Goal: Browse casually: Explore the website without a specific task or goal

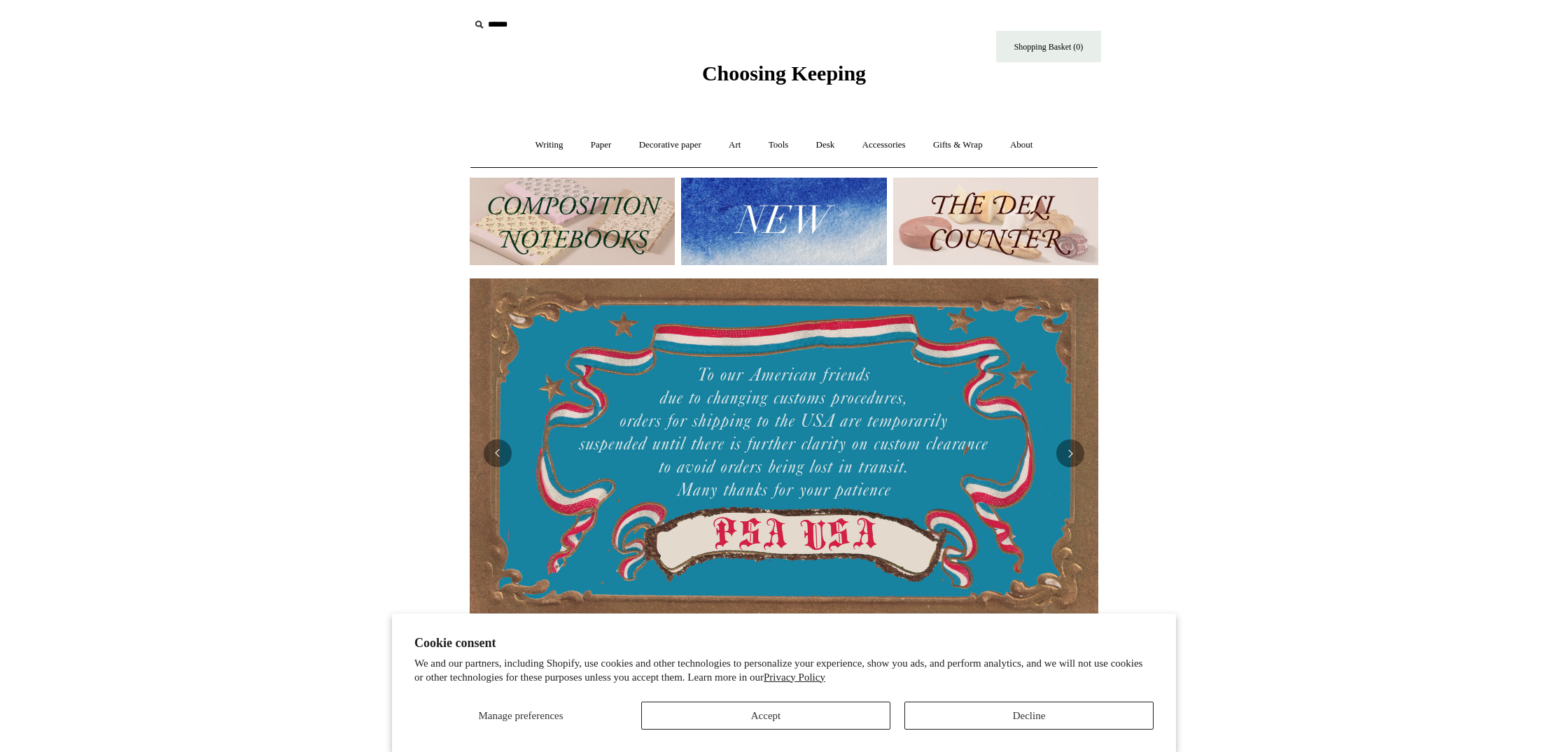
click at [1029, 713] on button "Decline" at bounding box center [1029, 715] width 249 height 28
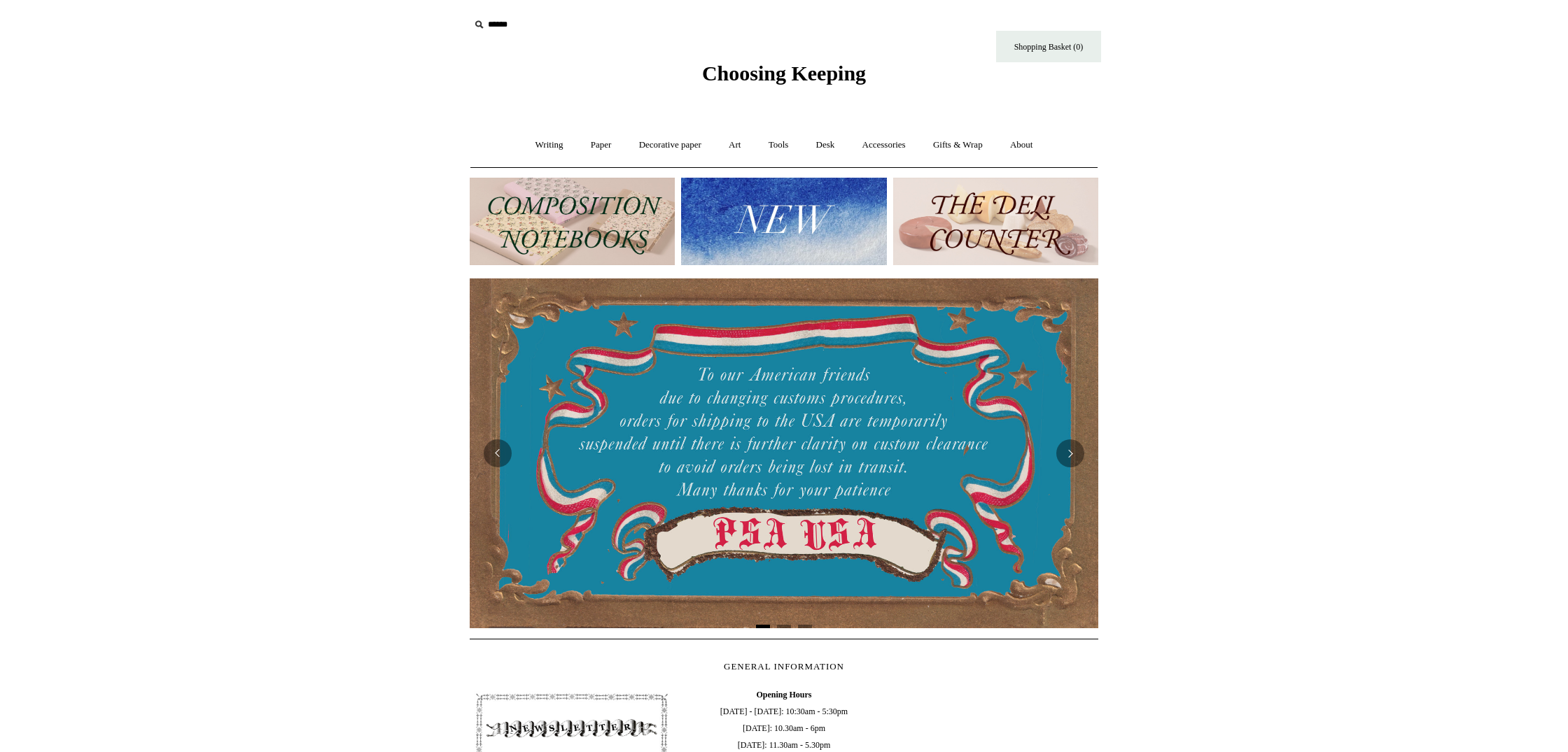
click at [784, 209] on img at bounding box center [784, 222] width 205 height 87
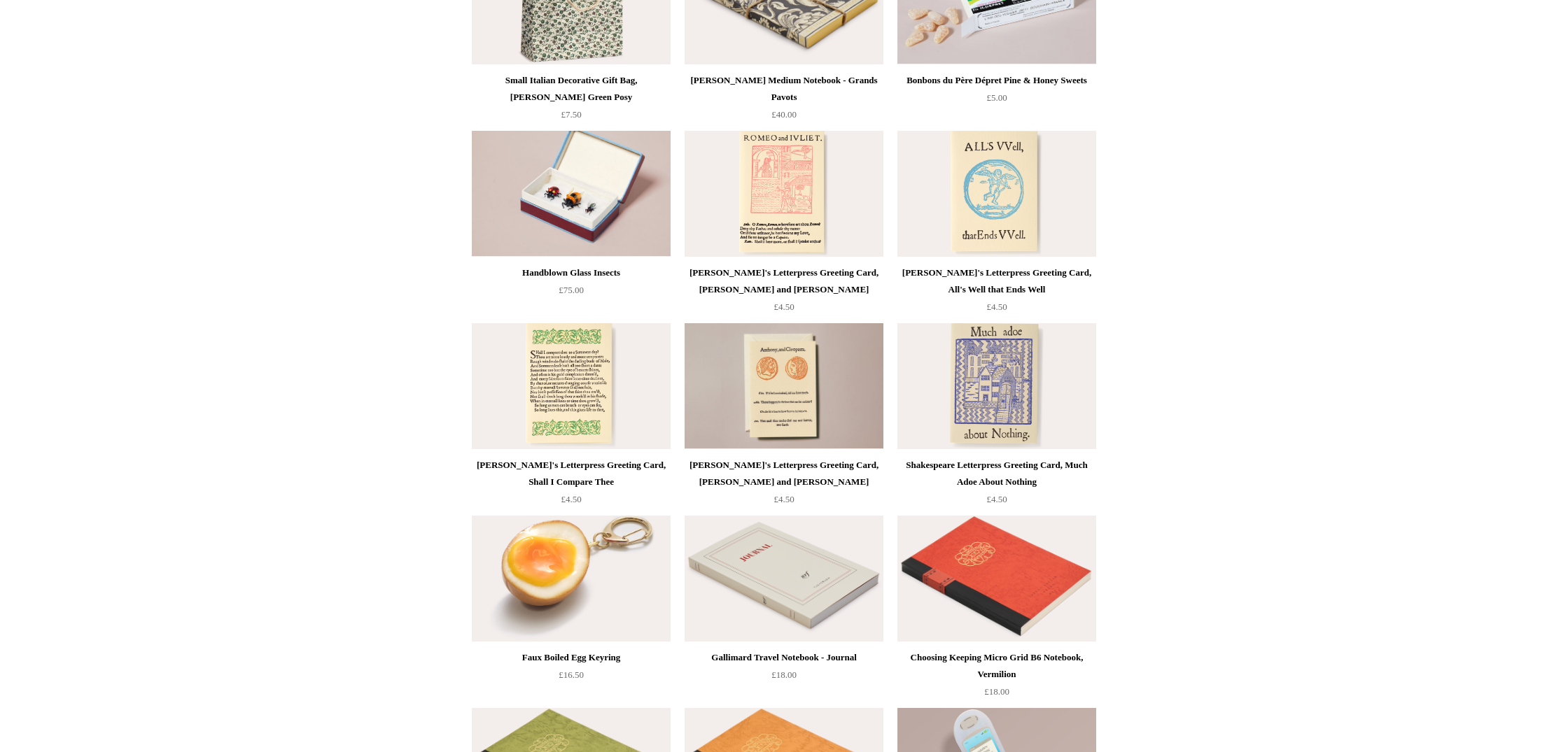
scroll to position [2214, 0]
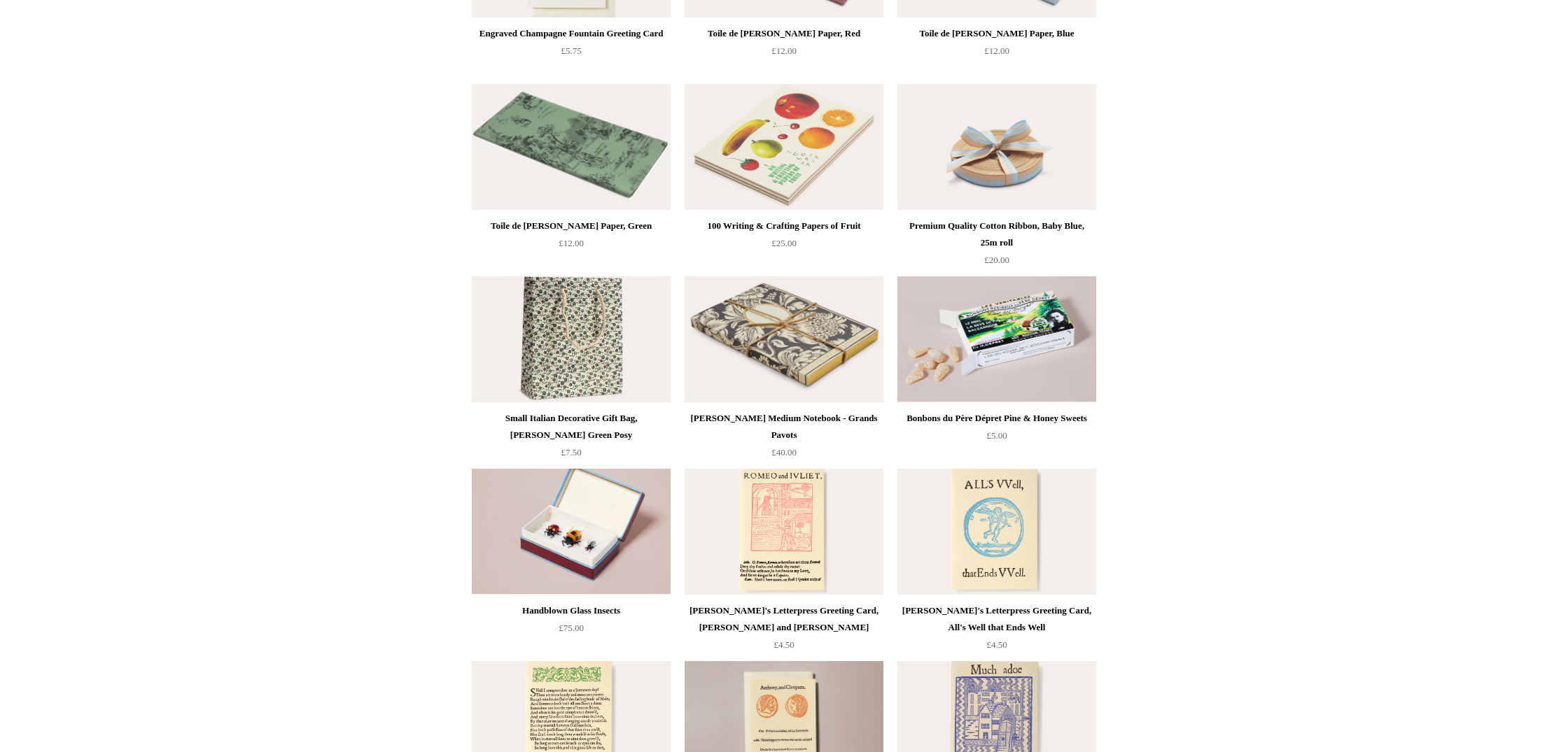
click at [592, 346] on img at bounding box center [571, 340] width 199 height 126
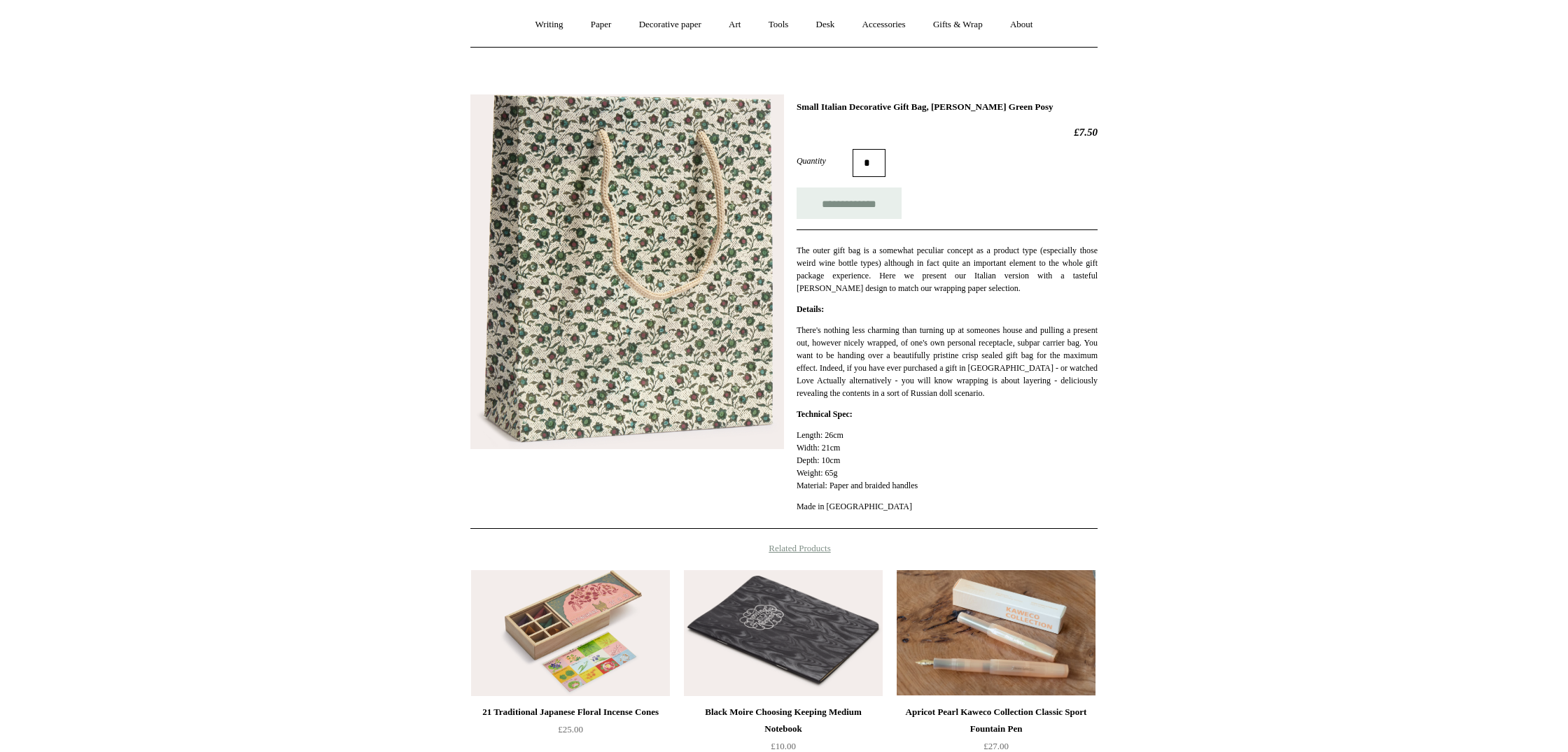
scroll to position [46, 0]
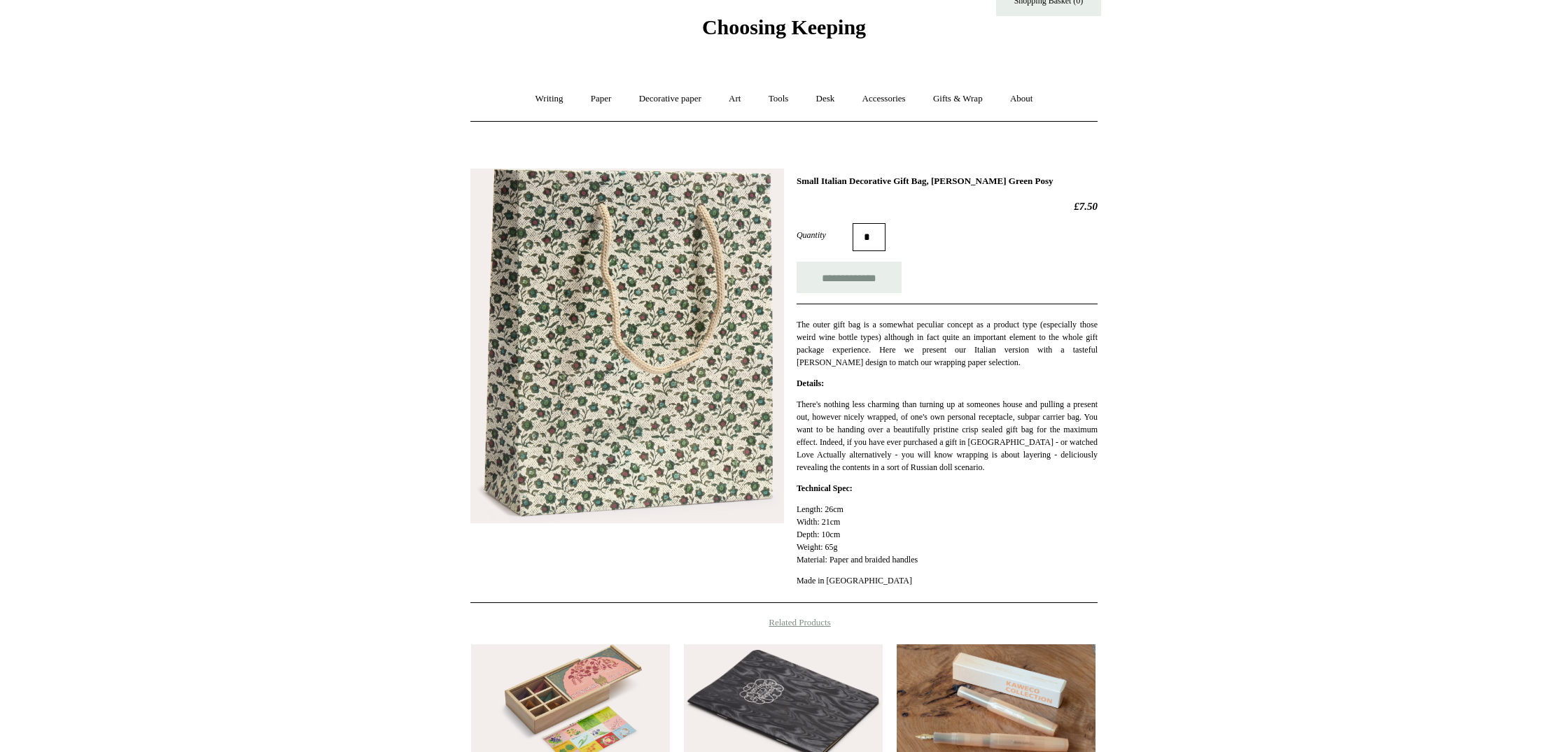
drag, startPoint x: 1070, startPoint y: 178, endPoint x: 960, endPoint y: 189, distance: 110.5
click at [960, 189] on div "**********" at bounding box center [948, 386] width 301 height 421
click at [963, 156] on body "Menu Choosing Keeping * Shipping Information Shopping Basket (0) * ⤺ +" at bounding box center [784, 501] width 700 height 1095
drag, startPoint x: 1065, startPoint y: 177, endPoint x: 957, endPoint y: 176, distance: 108.0
click at [957, 176] on h1 "Small Italian Decorative Gift Bag, Remondini Green Posy" at bounding box center [948, 181] width 301 height 11
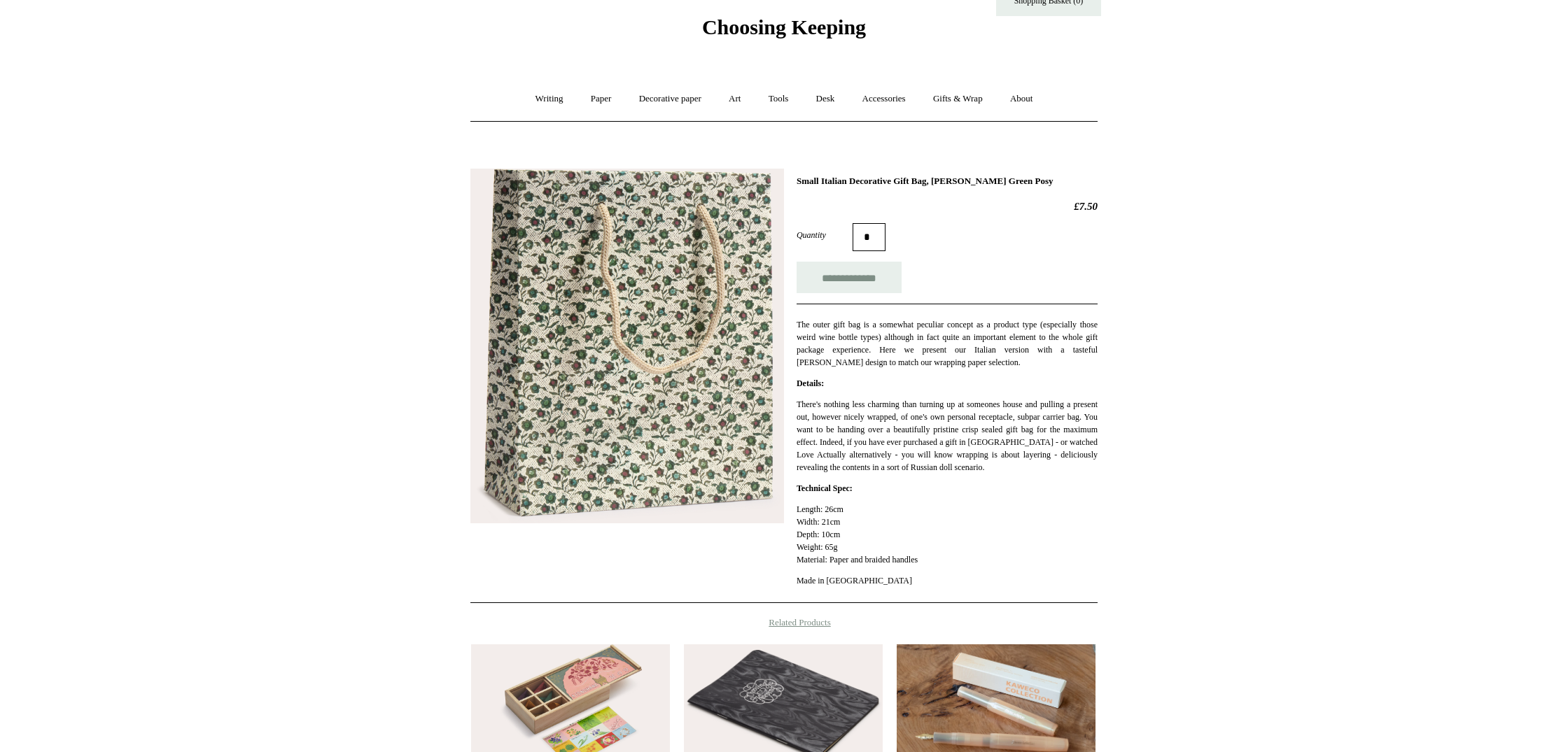
copy h1 "Remondini Green Posy"
click at [907, 94] on link "Accessories +" at bounding box center [884, 99] width 69 height 37
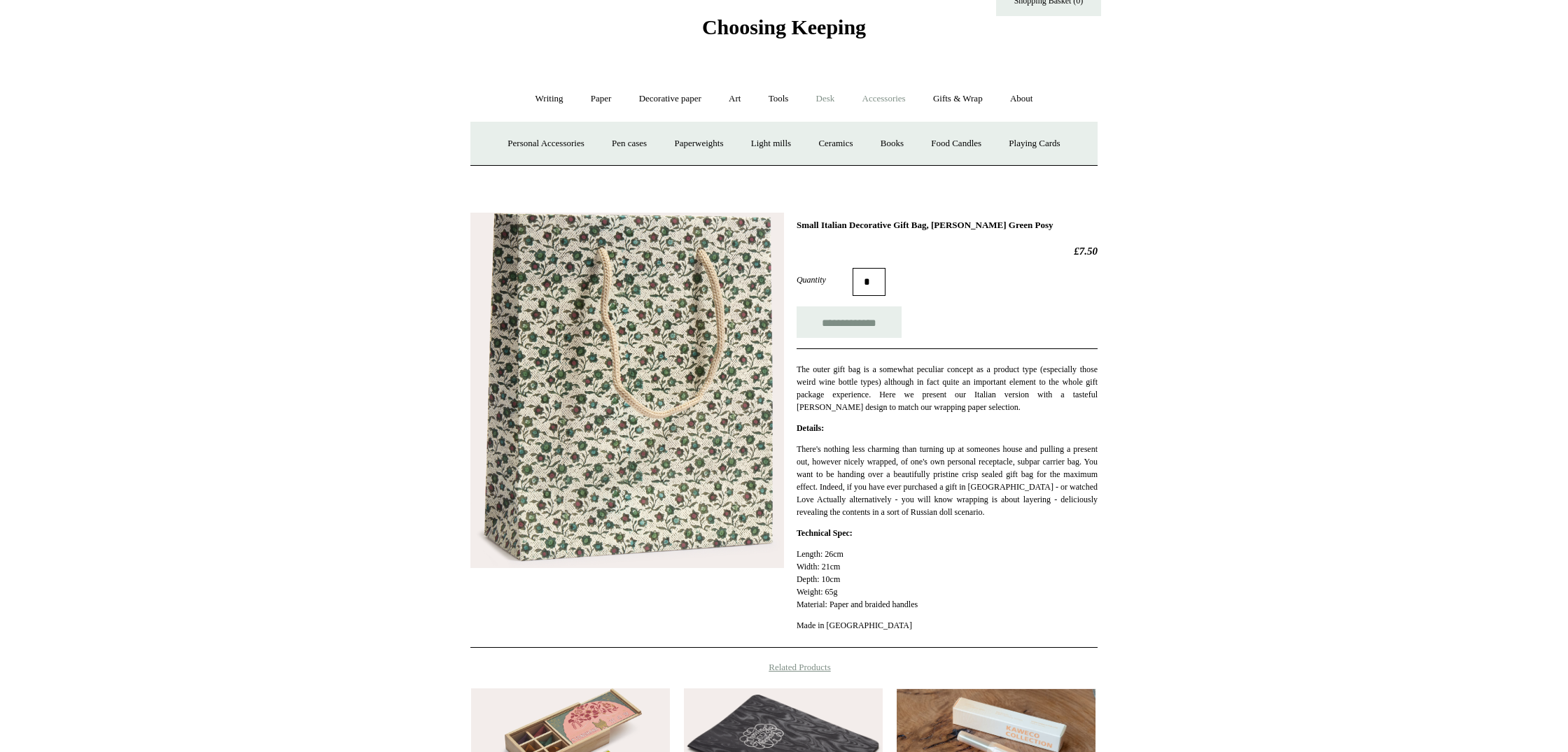
click at [831, 103] on link "Desk +" at bounding box center [825, 99] width 44 height 37
click at [925, 138] on link "Scanlon Apparati" at bounding box center [934, 144] width 88 height 37
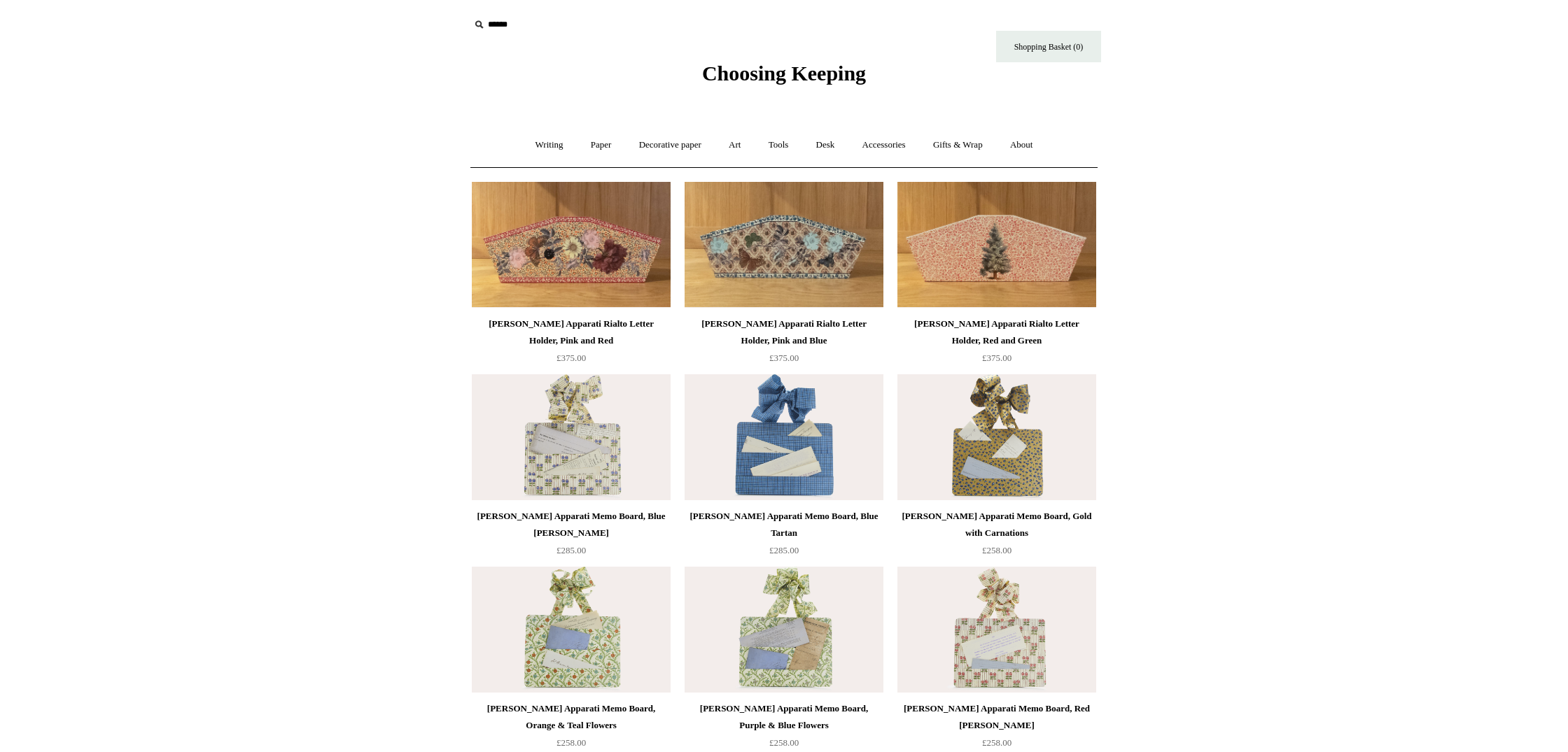
scroll to position [1, 0]
click at [668, 141] on link "Decorative paper +" at bounding box center [671, 145] width 88 height 37
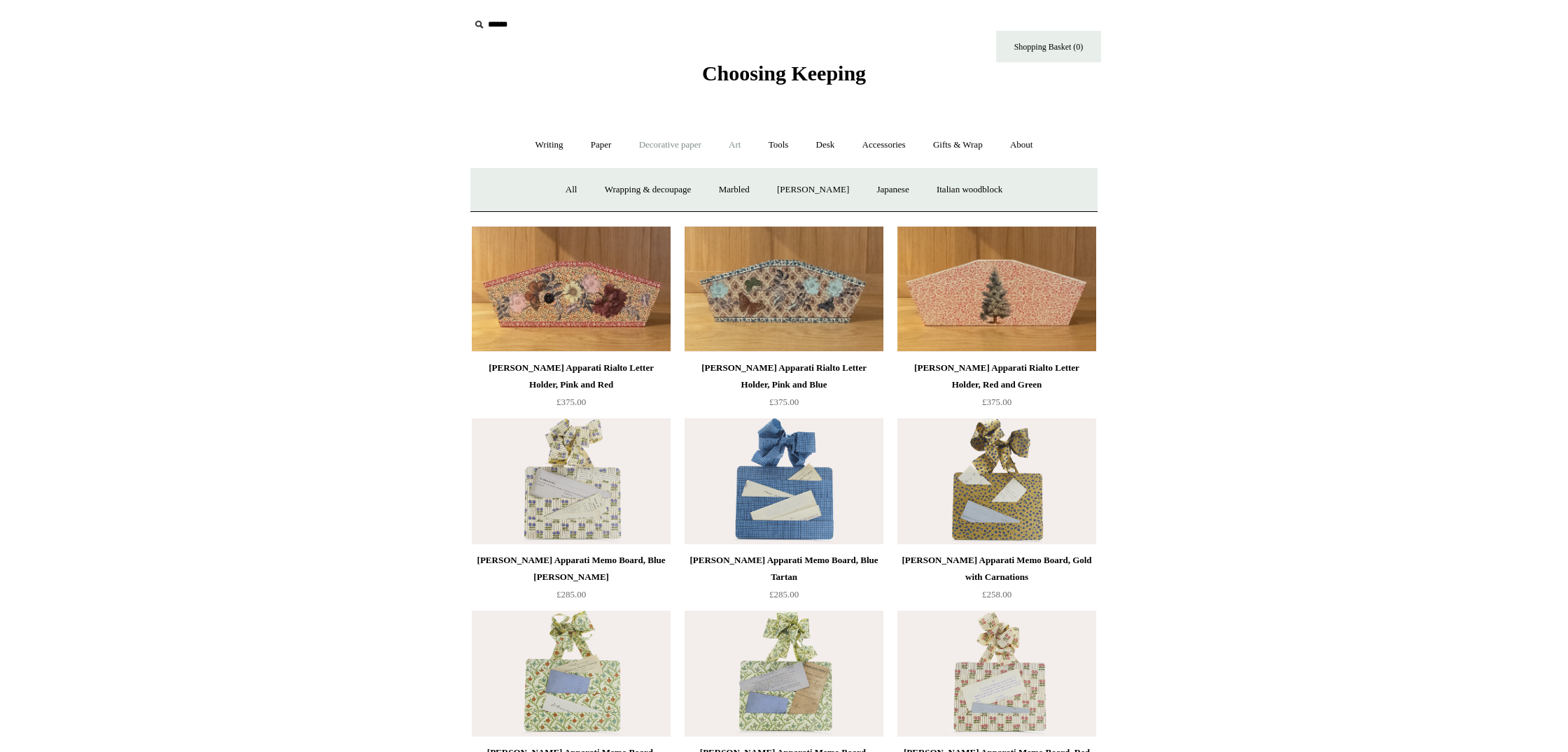
scroll to position [0, 0]
click at [736, 140] on link "Art +" at bounding box center [735, 146] width 37 height 37
click at [590, 147] on link "Paper +" at bounding box center [601, 146] width 46 height 37
click at [694, 184] on link "📆 Dated Diaries 📆" at bounding box center [674, 190] width 102 height 37
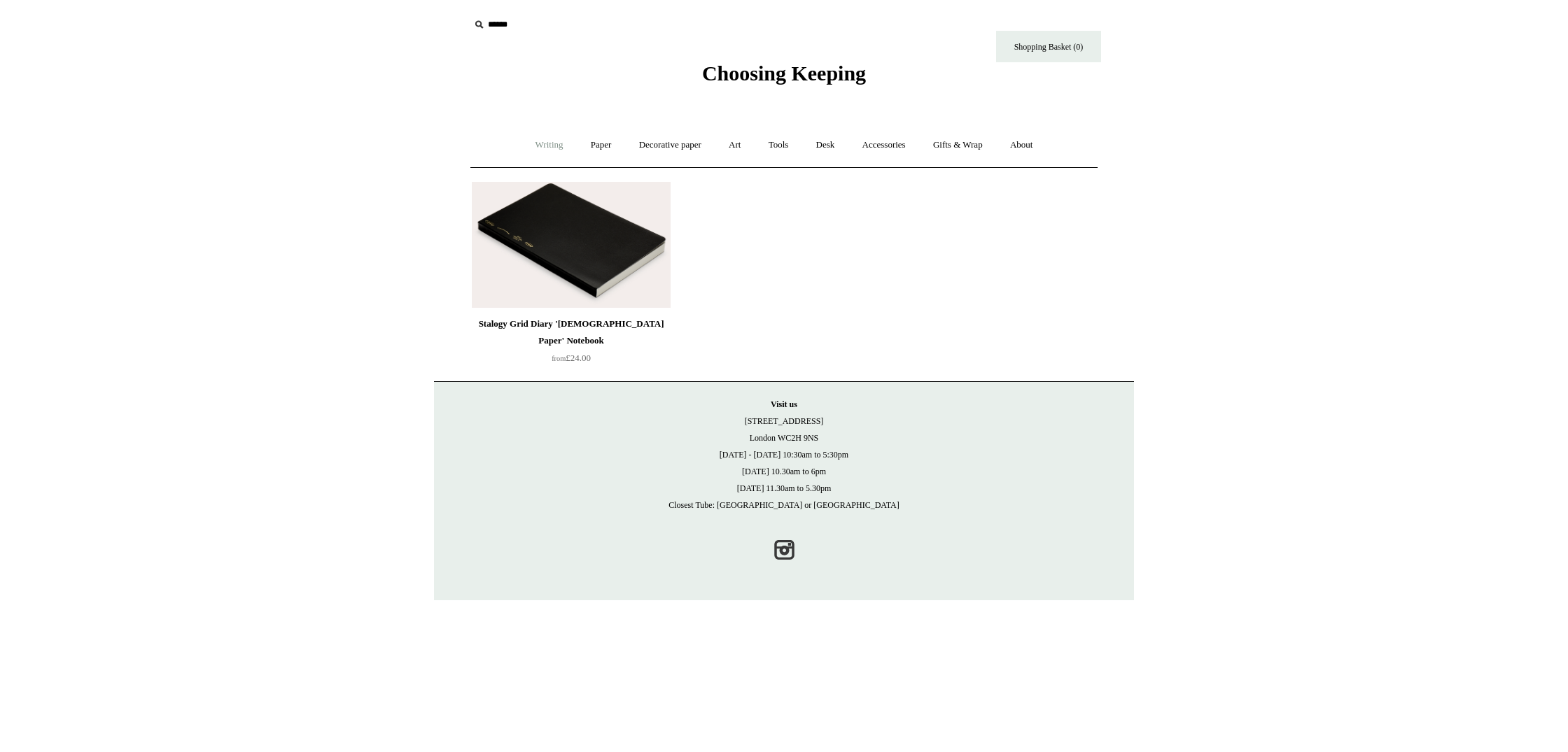
click at [523, 139] on link "Writing +" at bounding box center [549, 146] width 53 height 37
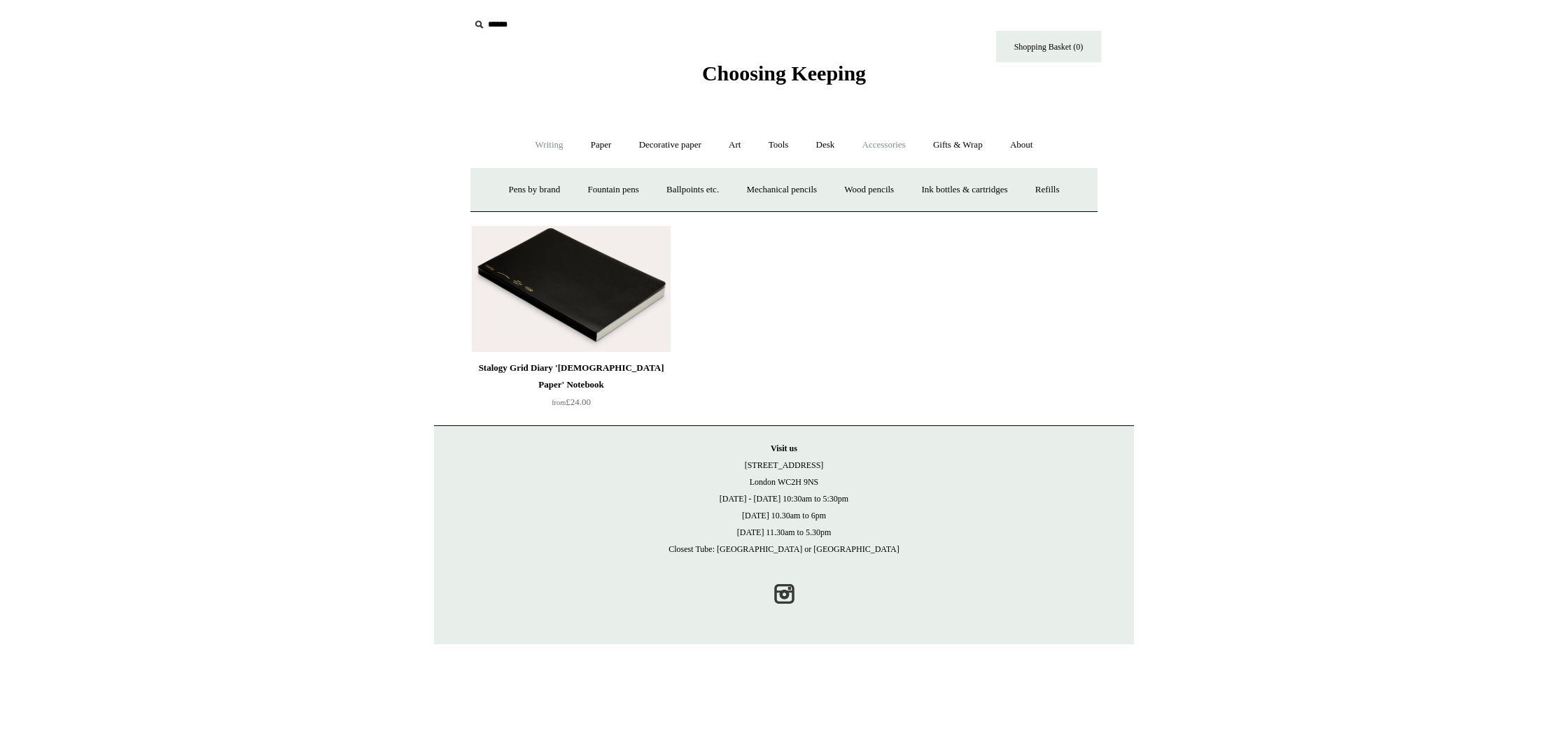
click at [892, 144] on link "Accessories +" at bounding box center [884, 146] width 69 height 37
click at [538, 186] on link "Personal Accessories +" at bounding box center [546, 190] width 102 height 37
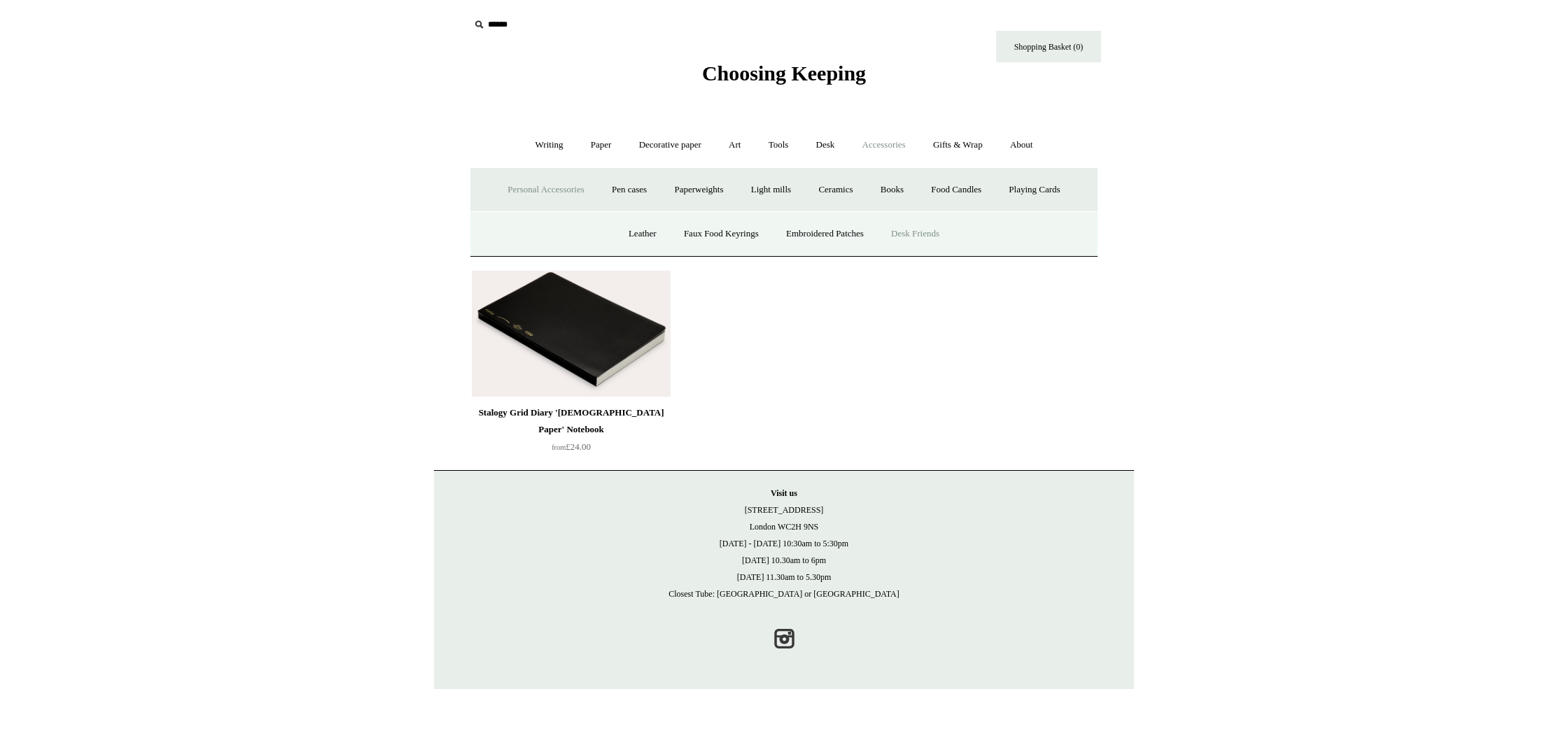
click at [937, 231] on link "Desk Friends" at bounding box center [915, 234] width 73 height 37
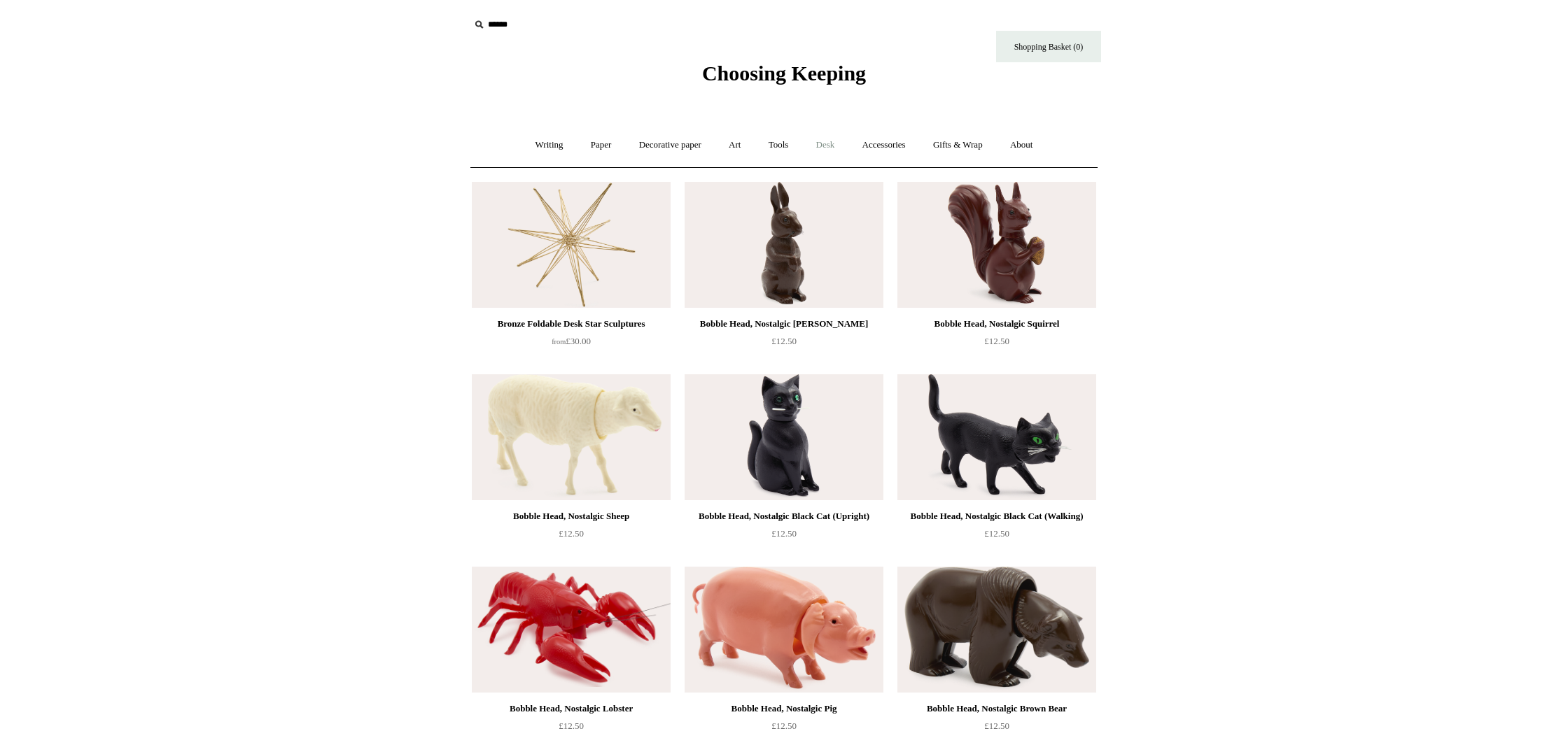
click at [830, 141] on link "Desk +" at bounding box center [825, 146] width 44 height 37
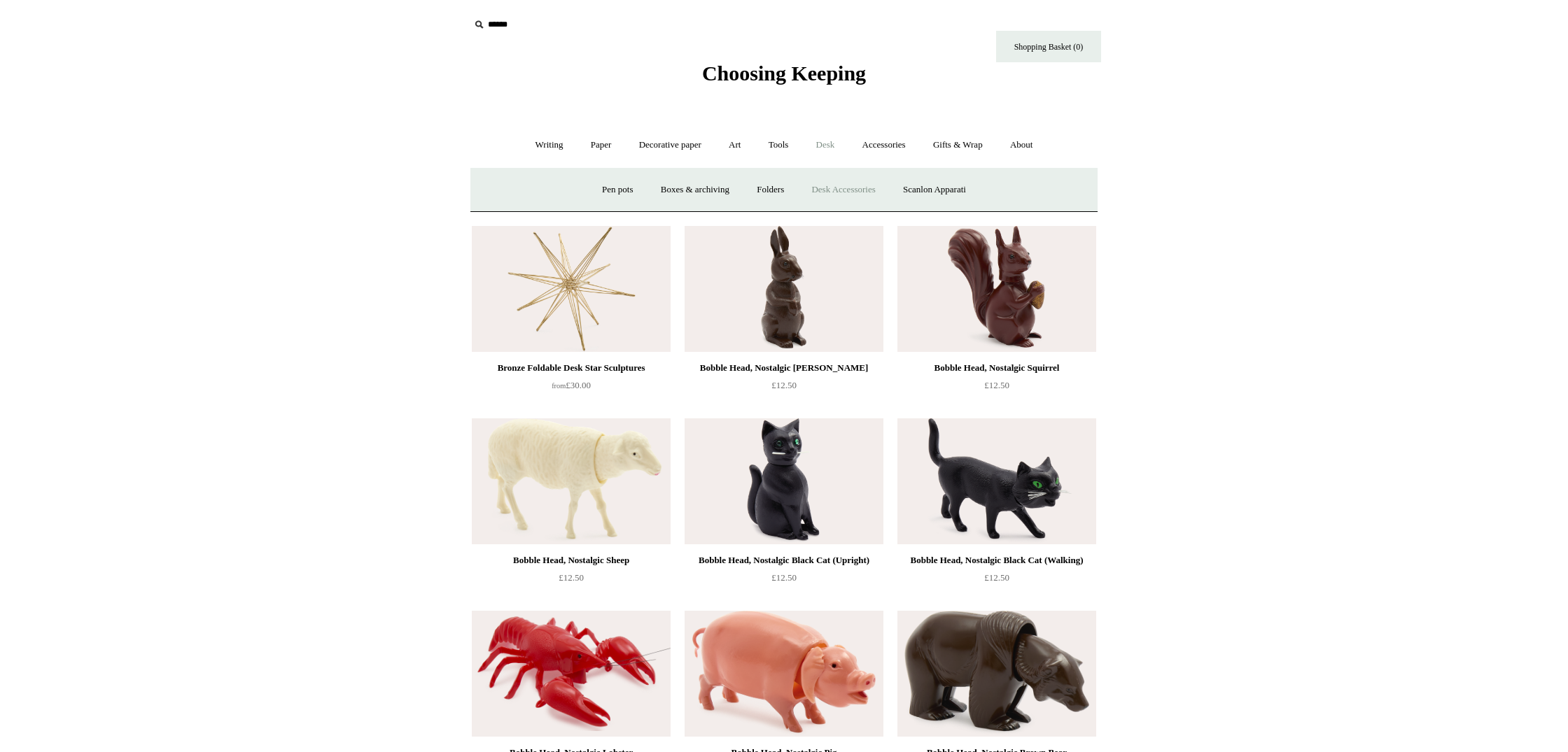
click at [849, 189] on link "Desk Accessories" at bounding box center [844, 190] width 89 height 37
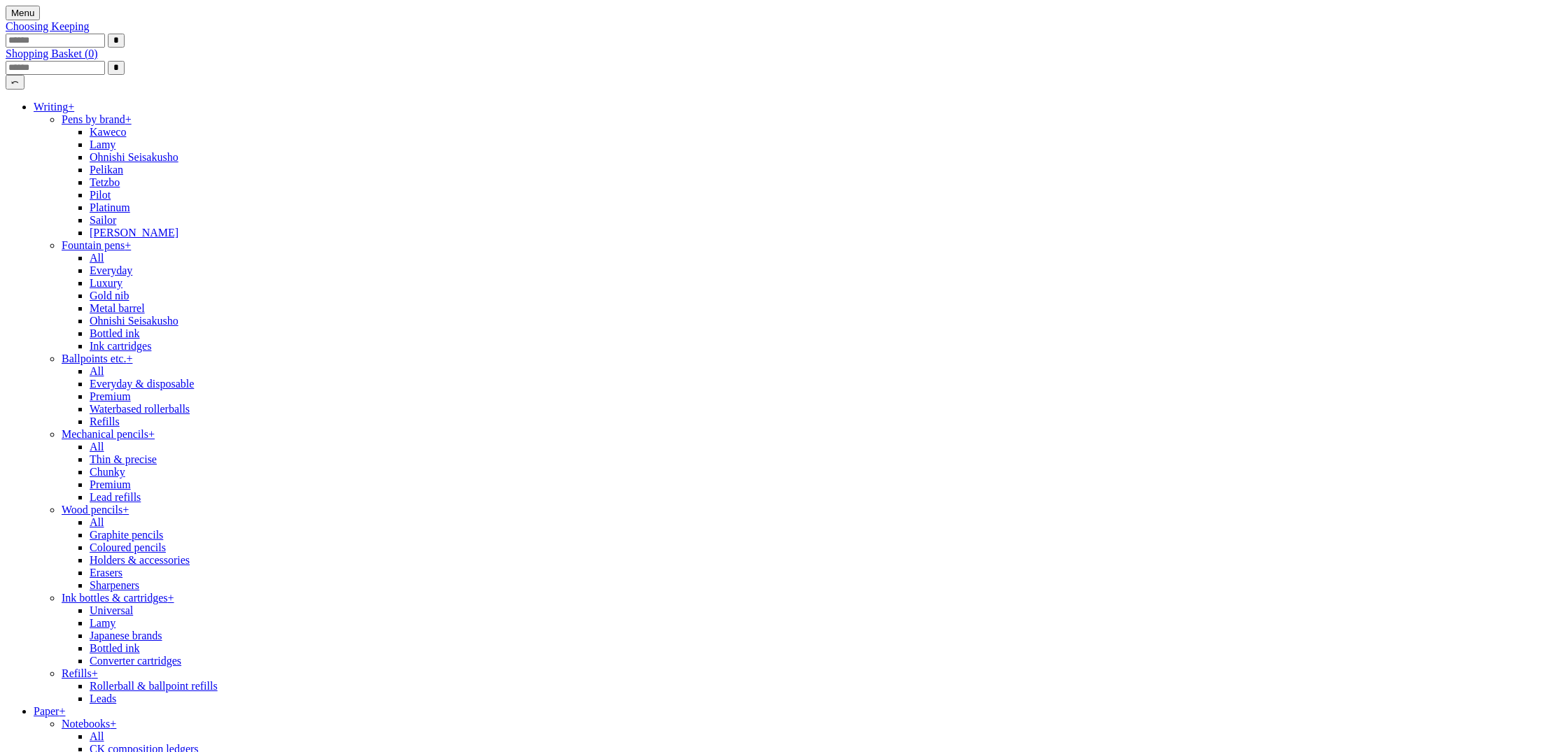
click at [74, 113] on link "Writing +" at bounding box center [54, 107] width 41 height 12
click at [90, 32] on span "Choosing Keeping" at bounding box center [47, 26] width 84 height 12
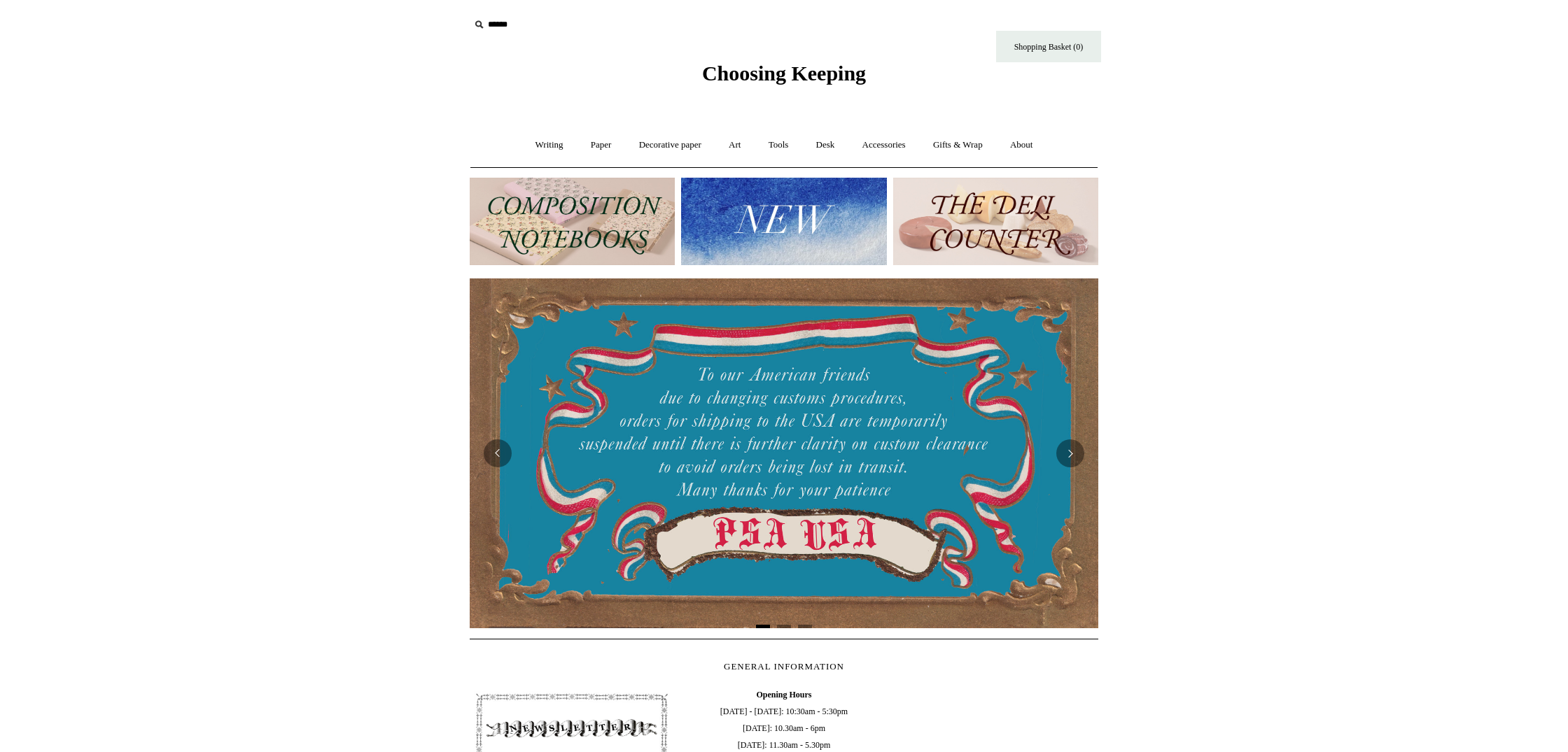
click at [1076, 233] on img at bounding box center [996, 222] width 205 height 87
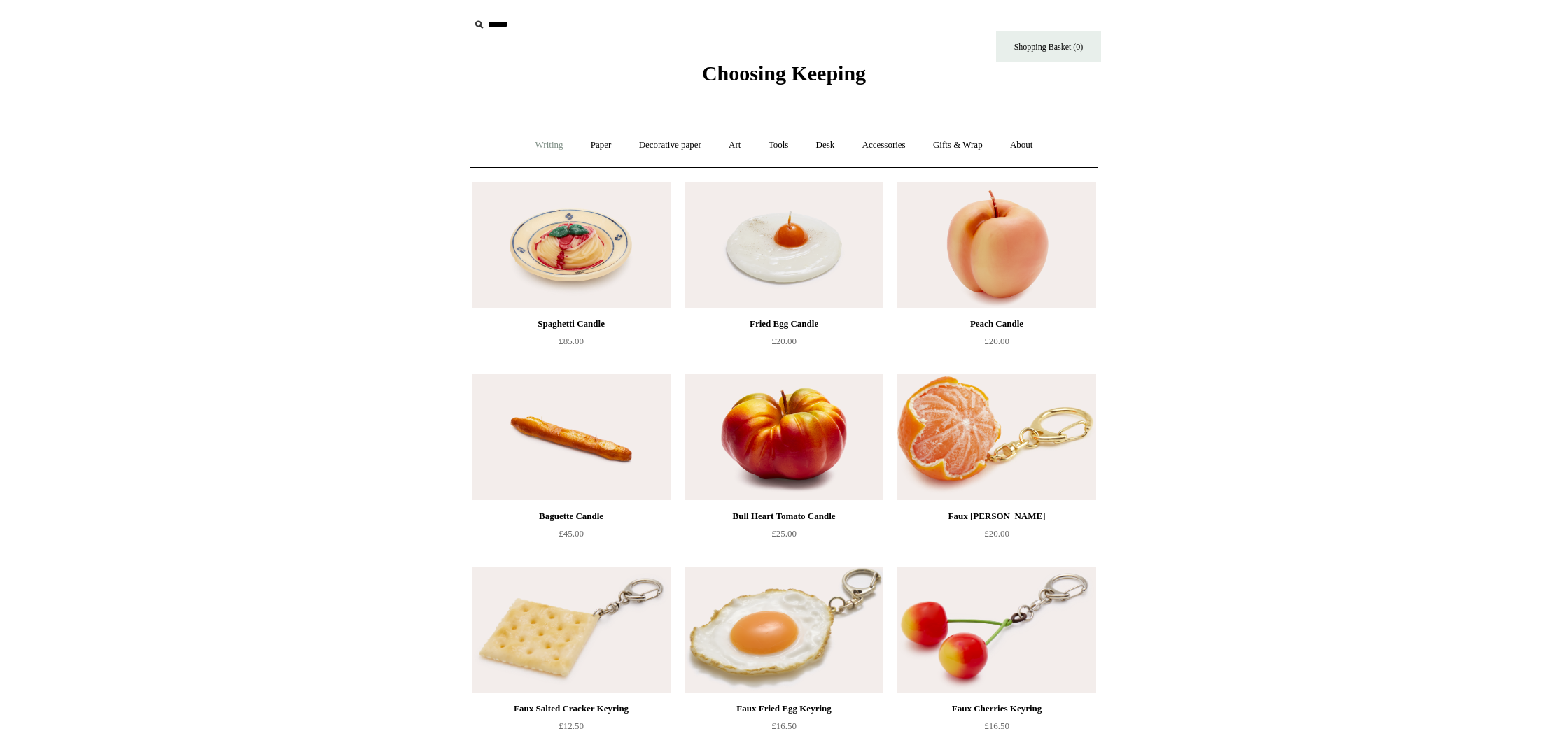
click at [549, 151] on link "Writing +" at bounding box center [549, 146] width 53 height 37
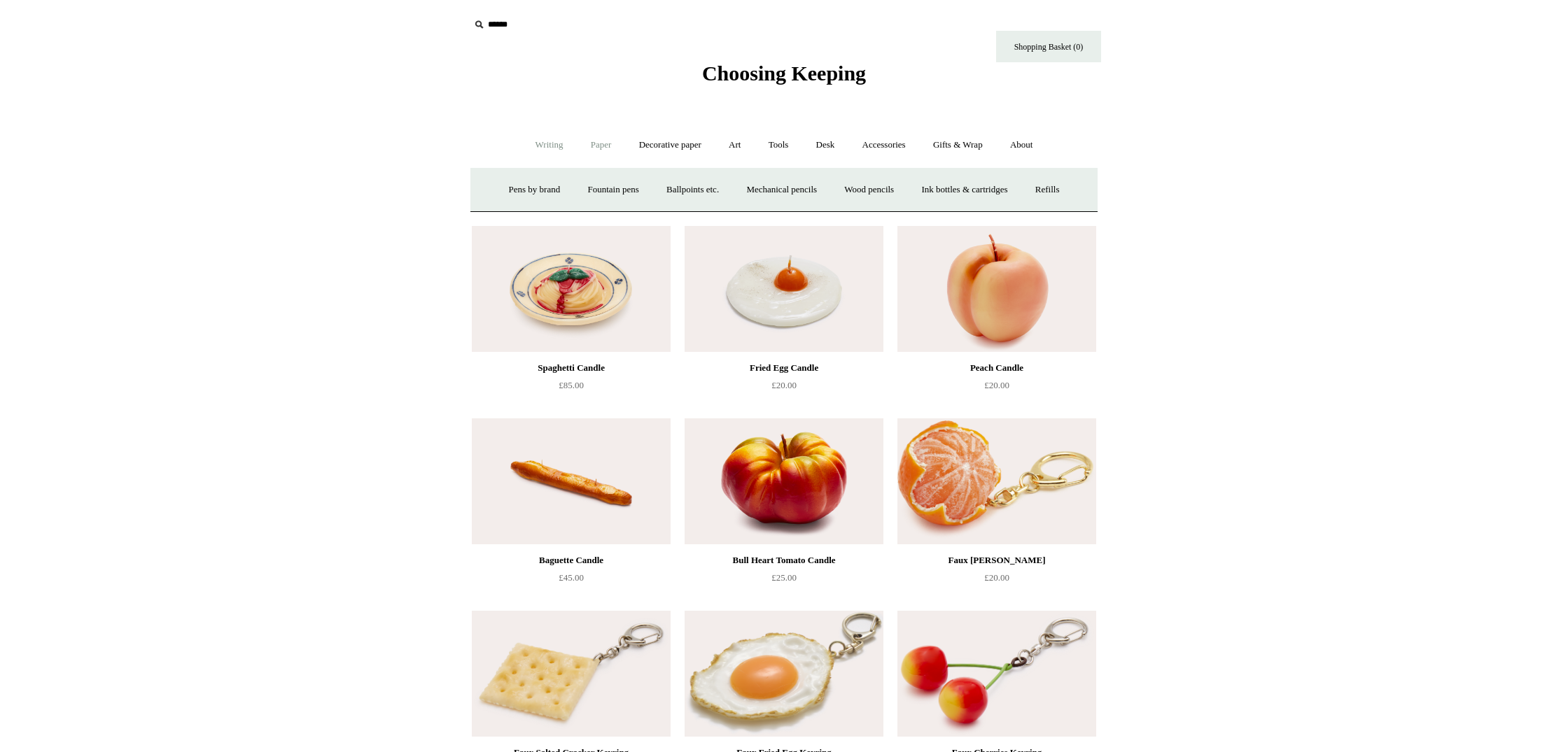
click at [592, 144] on link "Paper +" at bounding box center [601, 146] width 46 height 37
click at [955, 189] on link "Writing paper and envelopes +" at bounding box center [948, 190] width 130 height 37
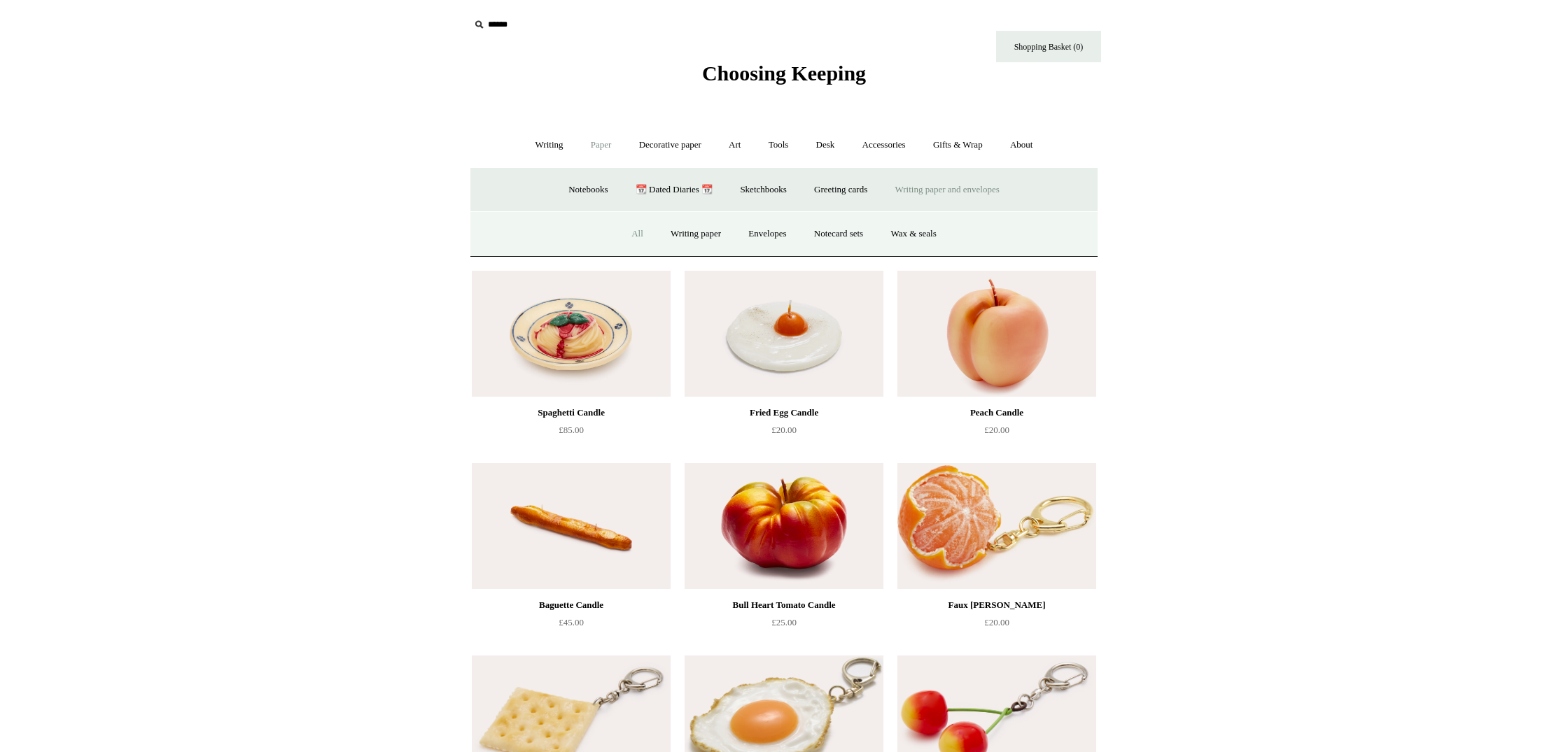
click at [636, 234] on link "All" at bounding box center [638, 234] width 37 height 37
